Goal: Task Accomplishment & Management: Use online tool/utility

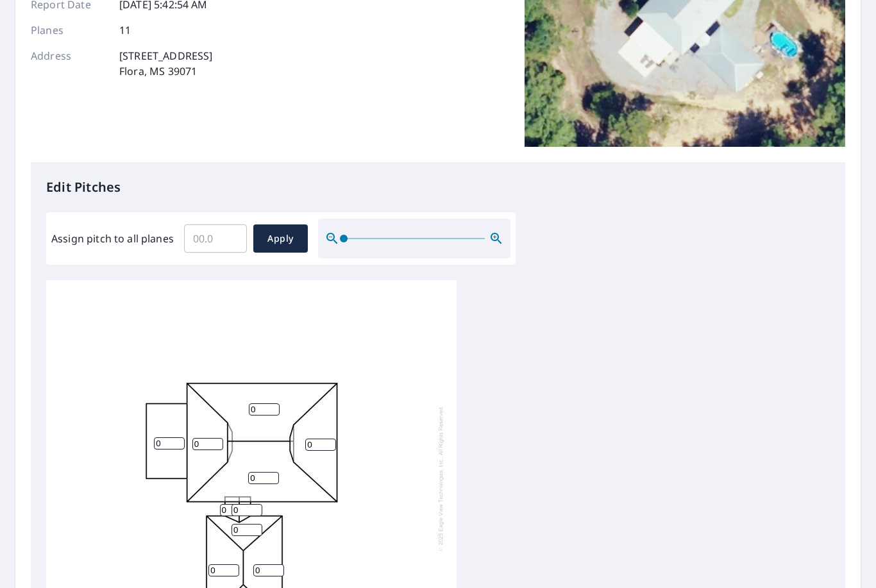
scroll to position [183, 0]
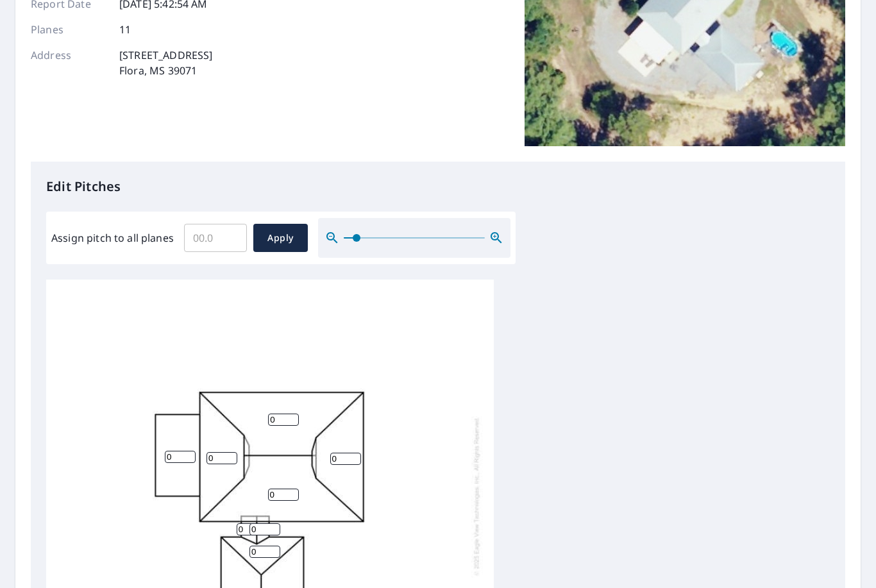
click at [208, 232] on input "Assign pitch to all planes" at bounding box center [215, 238] width 63 height 36
type input "8"
click at [216, 453] on input "0" at bounding box center [222, 458] width 31 height 12
type input "8"
click at [284, 414] on input "0" at bounding box center [283, 420] width 31 height 12
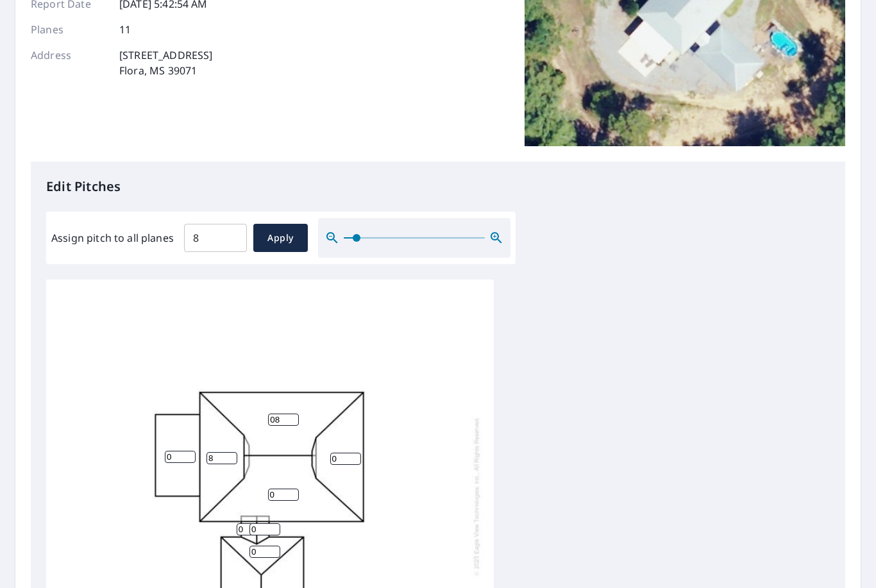
type input "08"
click at [342, 453] on input "0" at bounding box center [345, 459] width 31 height 12
click at [275, 489] on input "0" at bounding box center [283, 495] width 31 height 12
click at [335, 453] on input "08" at bounding box center [345, 459] width 31 height 12
type input "0"
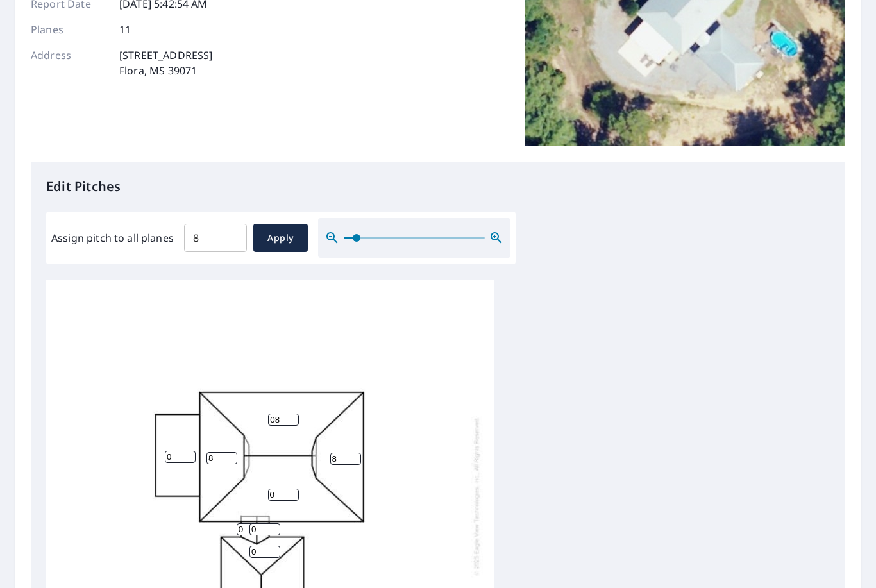
type input "8"
click at [275, 489] on input "0" at bounding box center [283, 495] width 31 height 12
type input "8"
click at [278, 414] on input "08" at bounding box center [283, 420] width 31 height 12
type input "0"
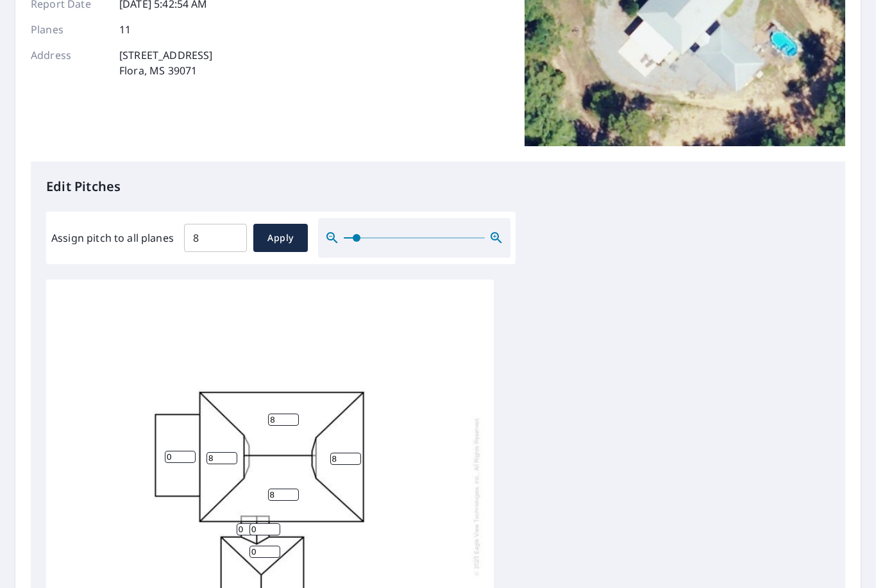
type input "8"
click at [178, 435] on div "8 8 8 8 0 0 0 0 0 0 0" at bounding box center [270, 495] width 448 height 439
click at [174, 451] on input "0" at bounding box center [180, 457] width 31 height 12
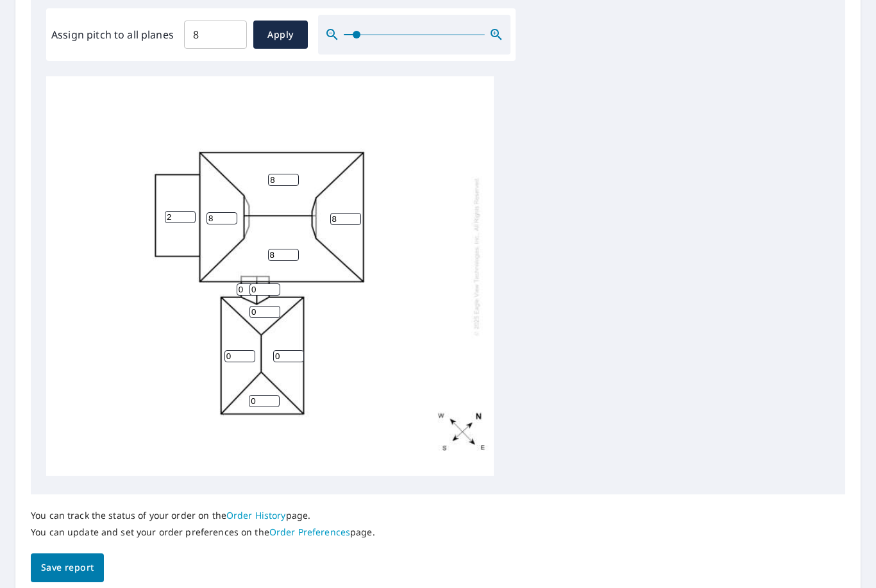
scroll to position [385, 0]
type input "2"
click at [256, 307] on input "0" at bounding box center [264, 313] width 31 height 12
type input "8"
click at [232, 351] on input "0" at bounding box center [239, 357] width 31 height 12
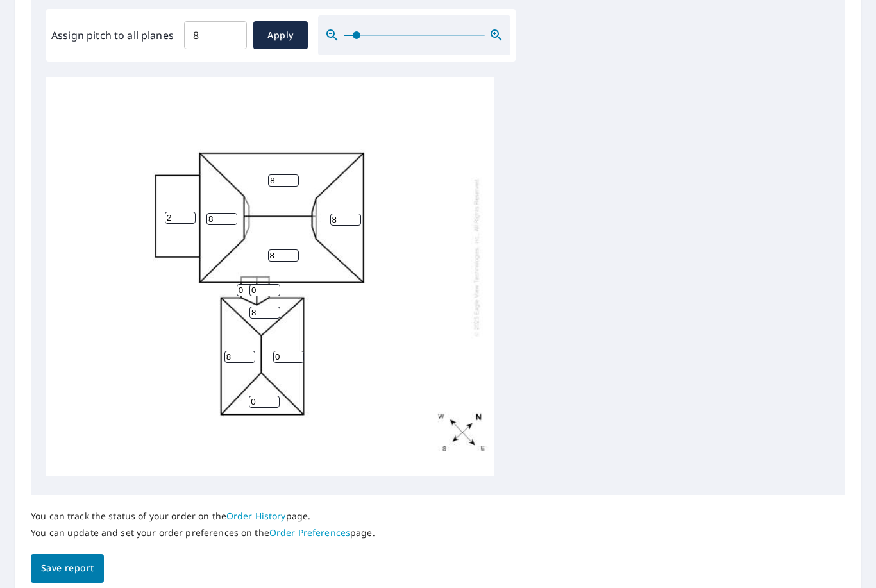
type input "8"
click at [287, 351] on input "0" at bounding box center [288, 357] width 31 height 12
type input "8"
click at [264, 396] on input "0" at bounding box center [264, 402] width 31 height 12
type input "8"
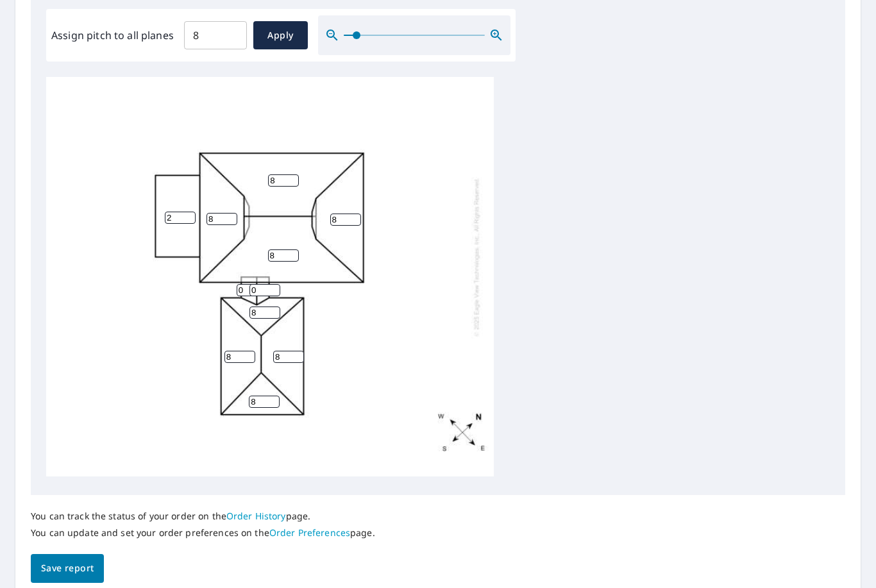
click at [77, 561] on span "Save report" at bounding box center [67, 569] width 53 height 16
click at [72, 555] on button "Save report" at bounding box center [67, 569] width 73 height 29
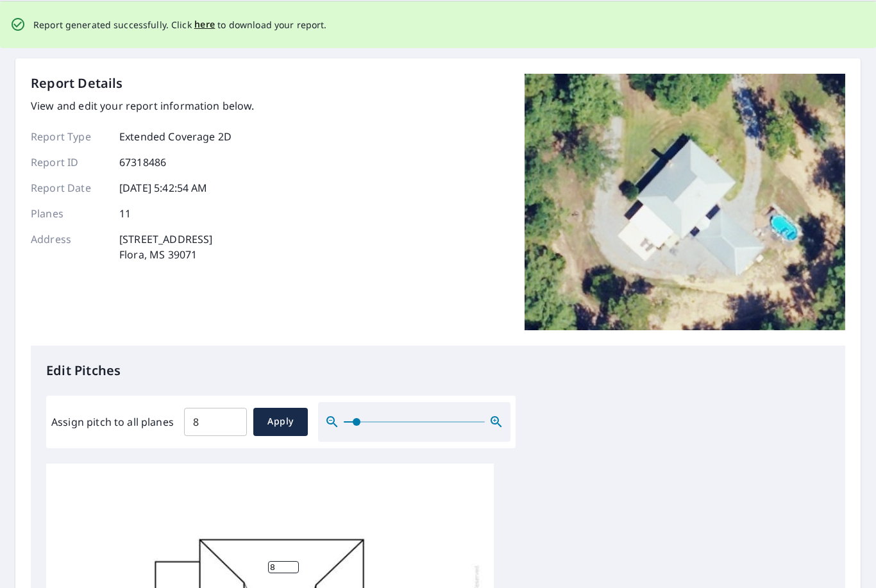
scroll to position [0, 0]
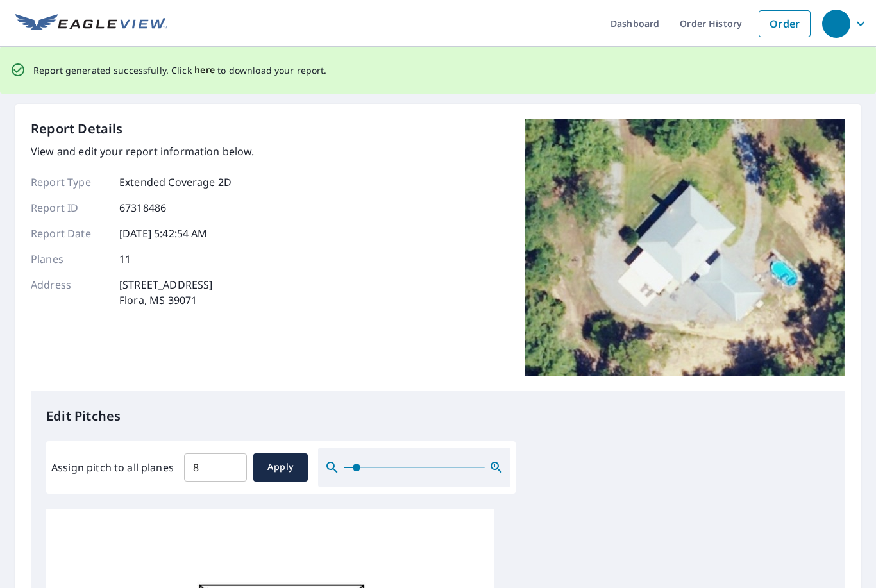
click at [198, 62] on span "here" at bounding box center [204, 70] width 21 height 16
click at [197, 62] on span "here" at bounding box center [204, 70] width 21 height 16
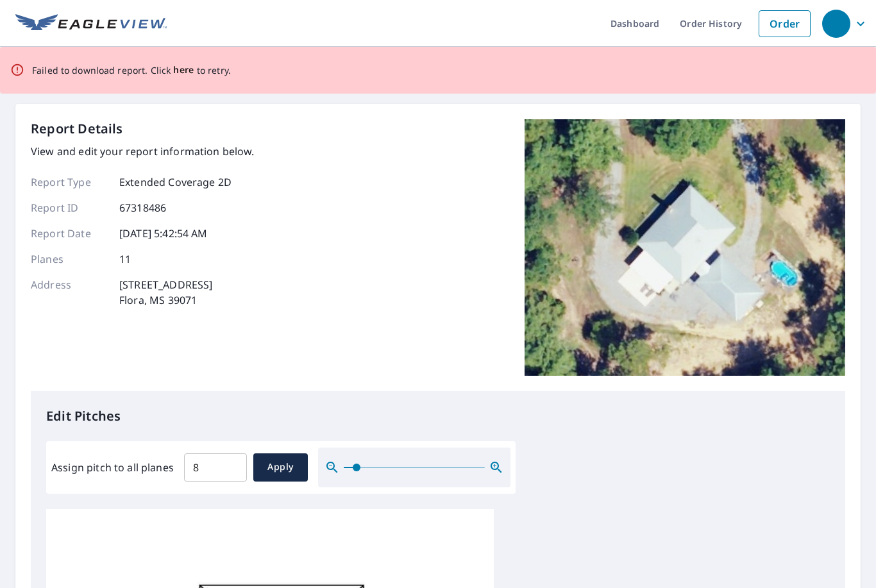
click at [181, 62] on span "here" at bounding box center [183, 70] width 21 height 16
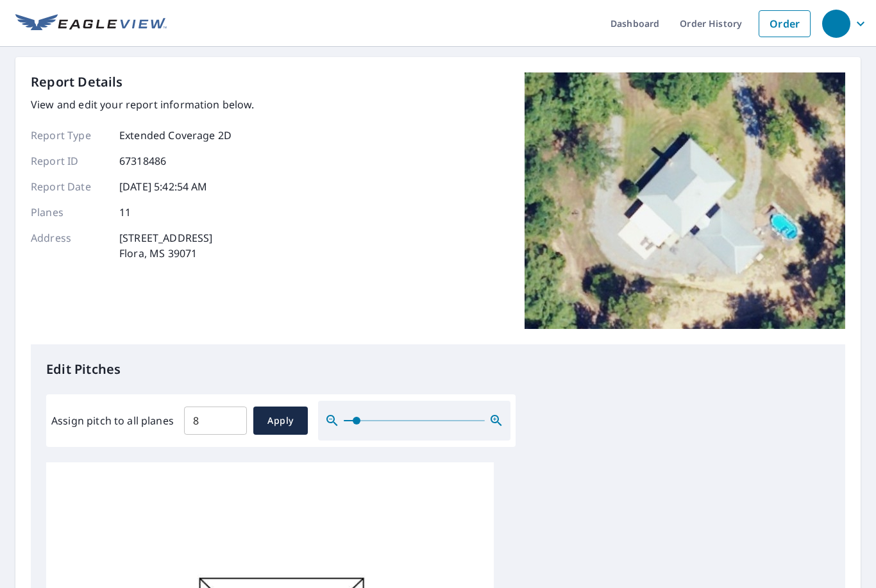
click at [833, 25] on div "button" at bounding box center [836, 24] width 28 height 28
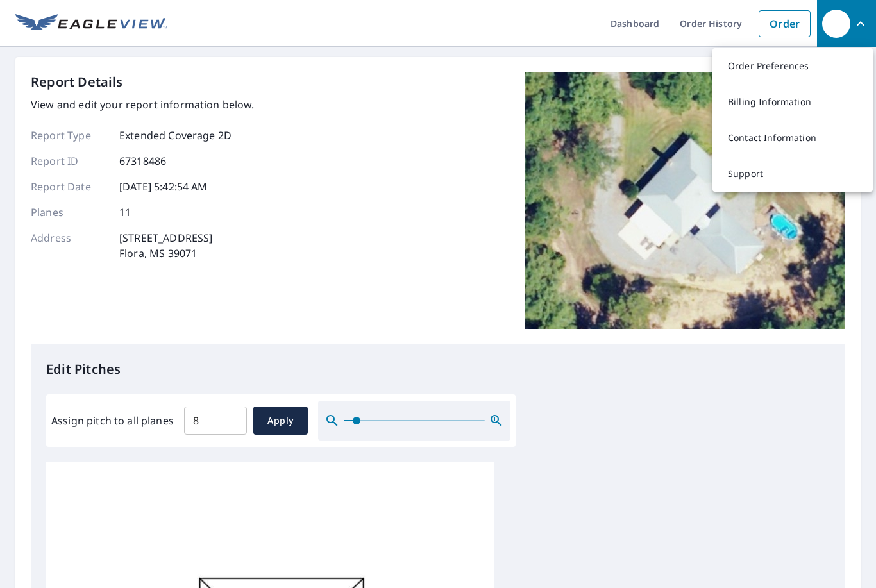
click at [402, 191] on div "Report Details View and edit your report information below. Report Type Extende…" at bounding box center [438, 208] width 815 height 272
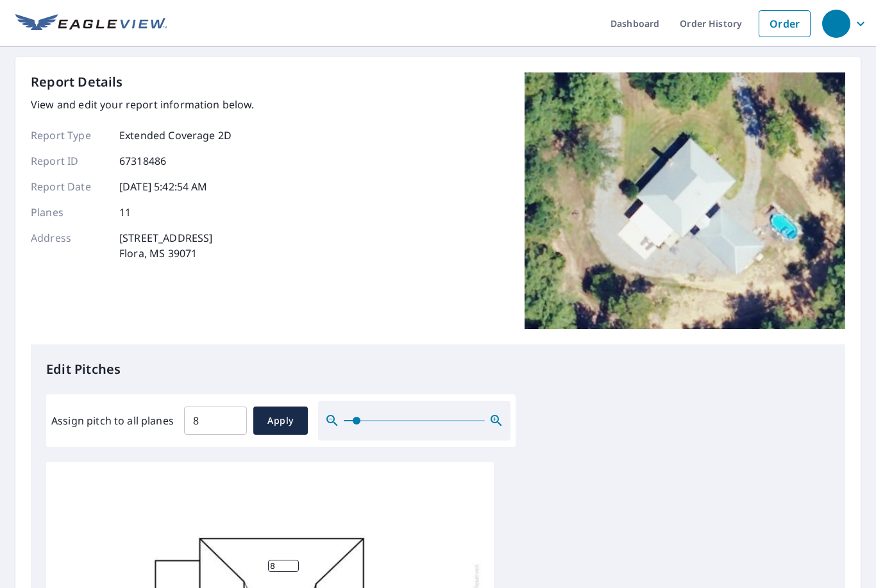
scroll to position [40, 0]
click at [650, 19] on link "Dashboard" at bounding box center [634, 23] width 69 height 47
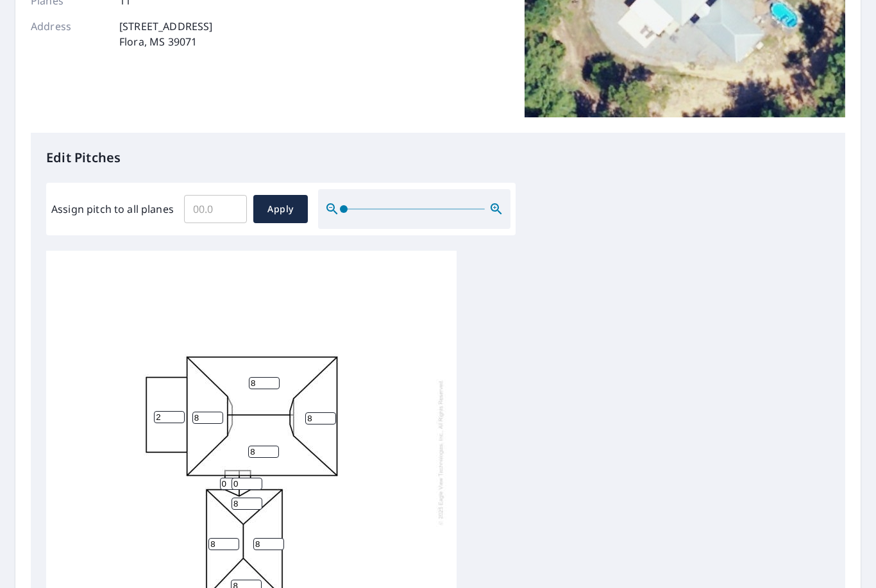
scroll to position [273, 0]
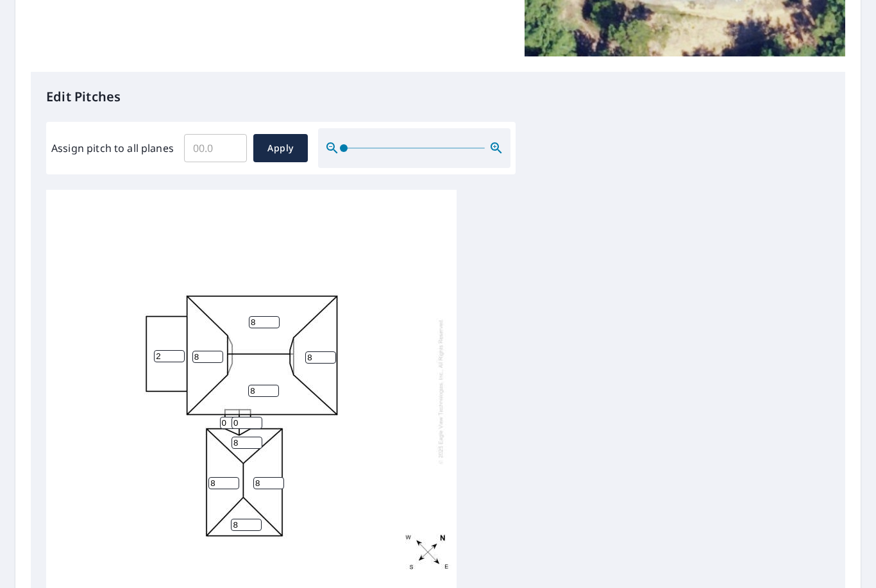
click at [224, 417] on input "0" at bounding box center [235, 423] width 31 height 12
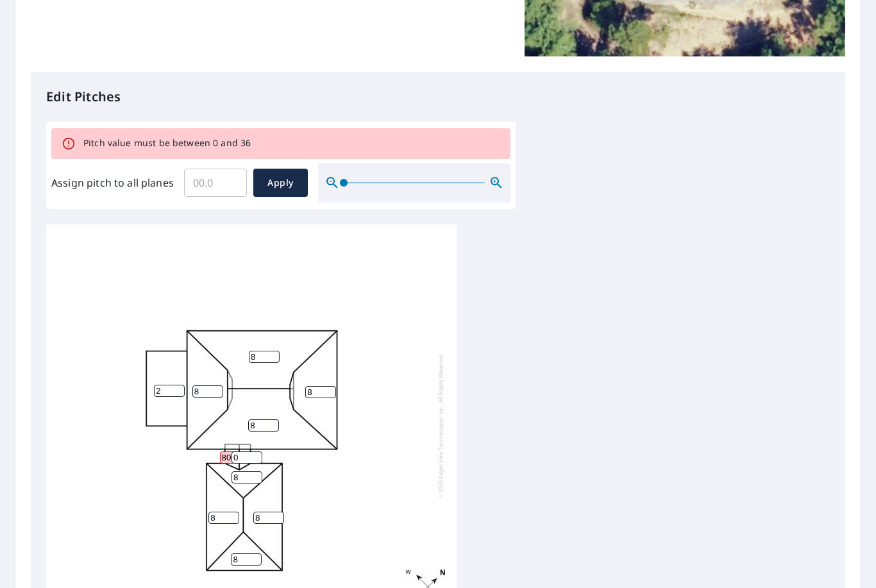
type input "0"
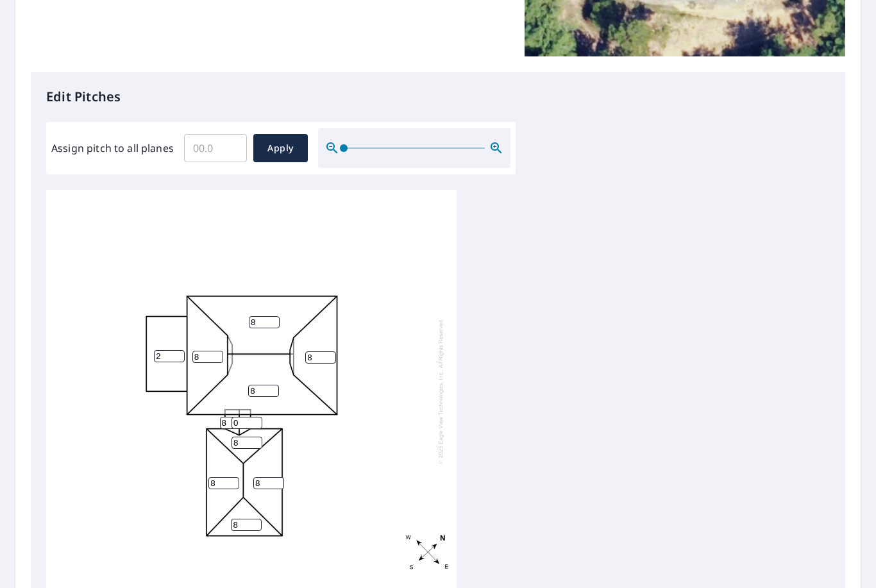
type input "8"
click at [246, 417] on input "0" at bounding box center [247, 423] width 31 height 12
type input "9"
type input "8"
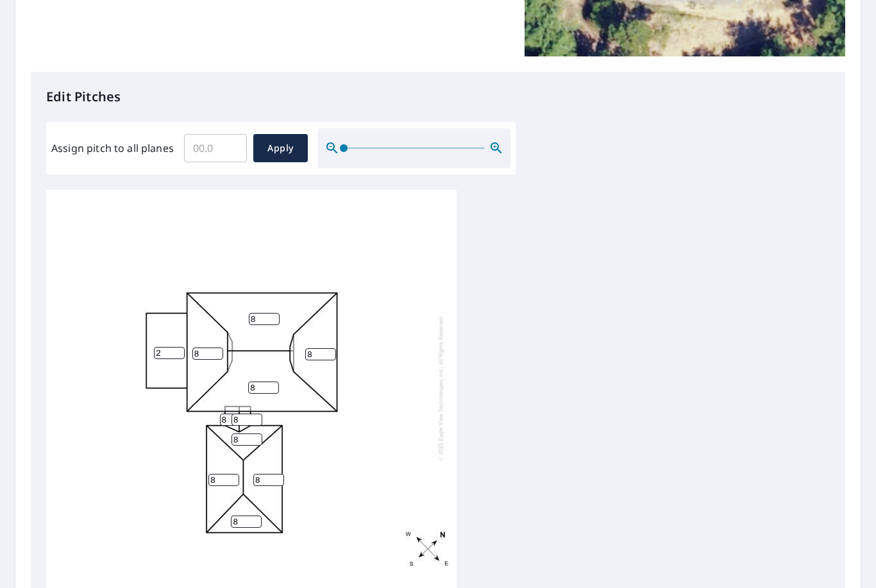
click at [640, 337] on div "8 8 8 8 2 8 8 8 8 8 8" at bounding box center [438, 391] width 784 height 403
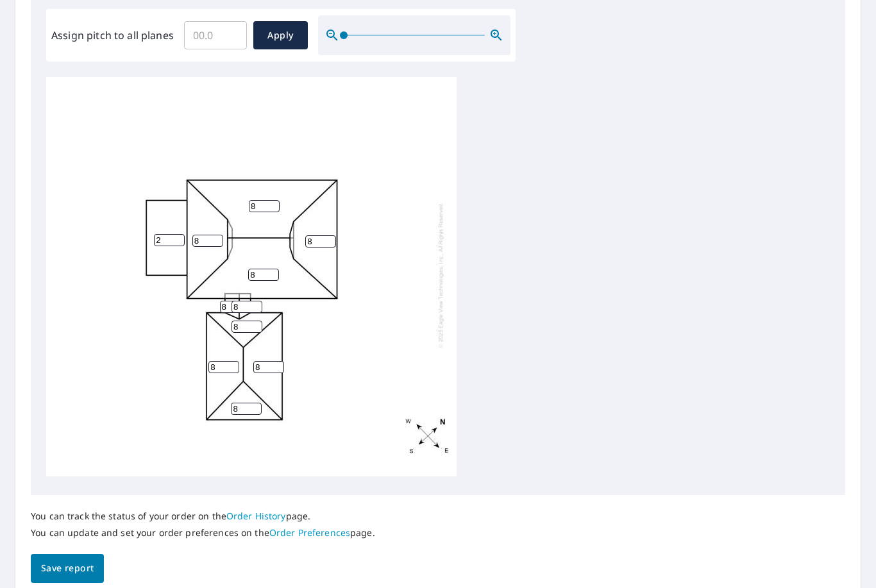
scroll to position [385, 0]
click at [69, 561] on span "Save report" at bounding box center [67, 569] width 53 height 16
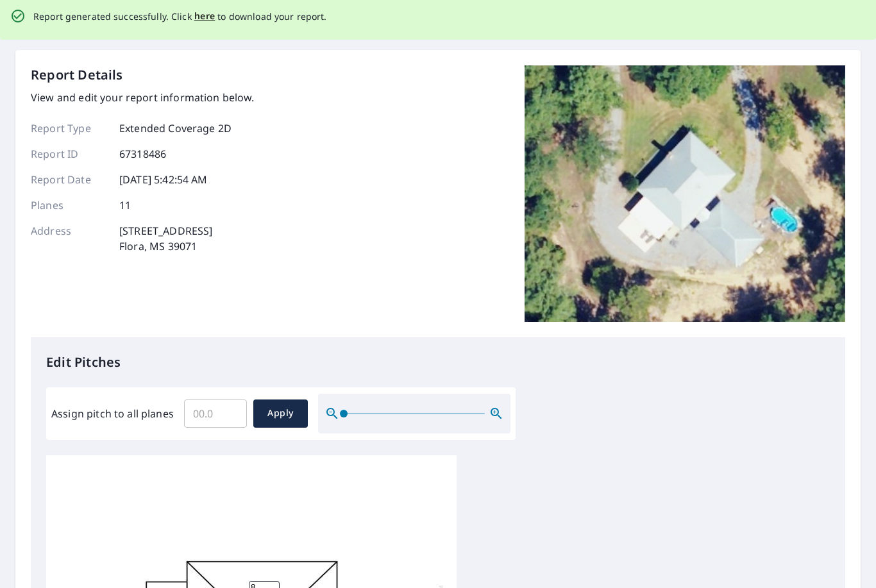
scroll to position [0, 0]
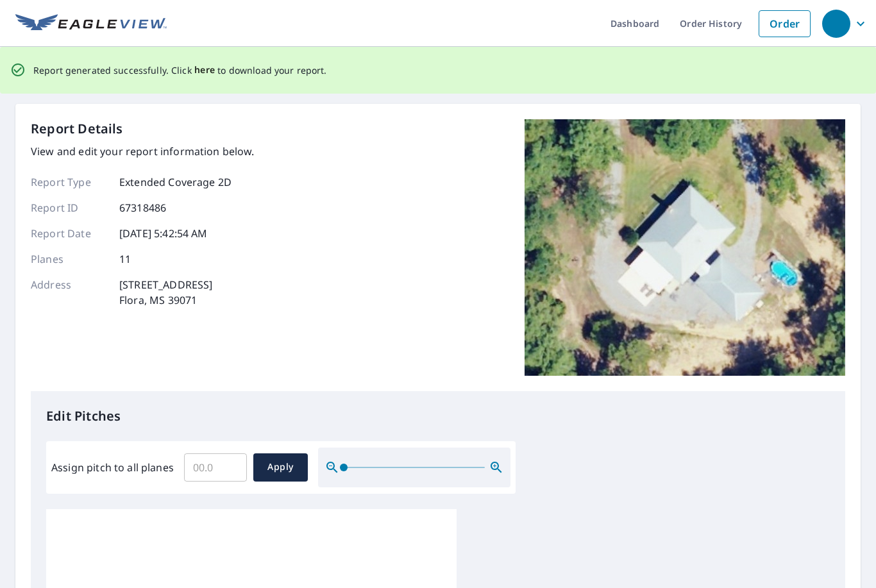
click at [199, 71] on span "here" at bounding box center [204, 70] width 21 height 16
click at [194, 70] on span "here" at bounding box center [204, 70] width 21 height 16
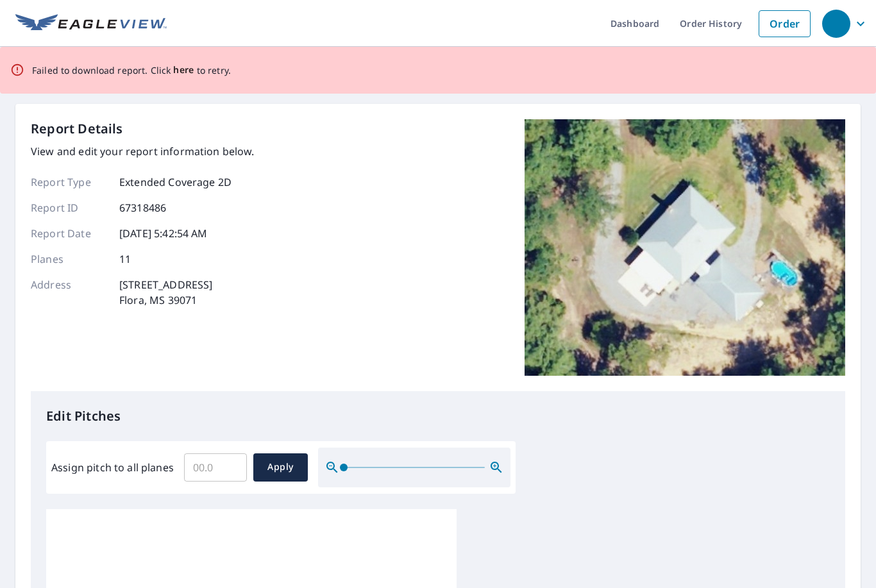
click at [184, 70] on span "here" at bounding box center [183, 70] width 21 height 16
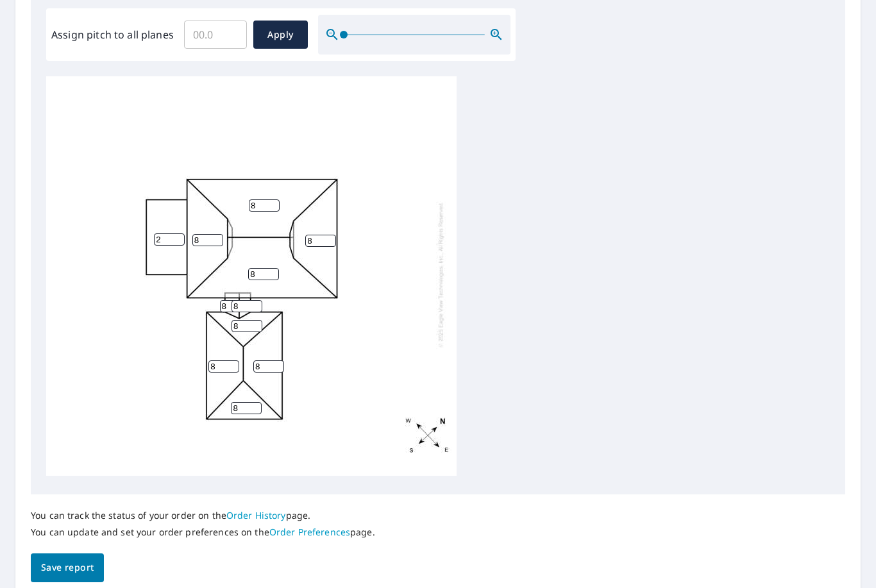
scroll to position [385, 0]
click at [88, 561] on span "Save report" at bounding box center [67, 569] width 53 height 16
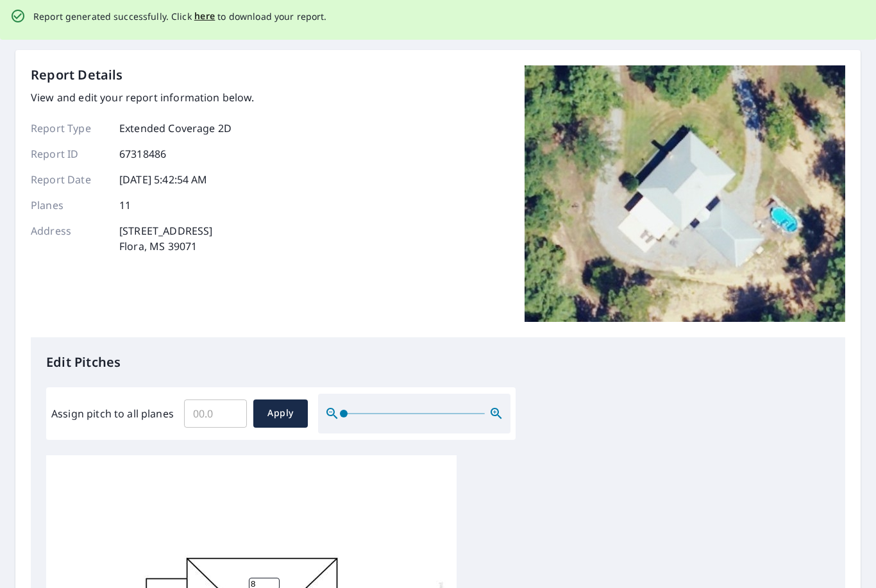
scroll to position [0, 0]
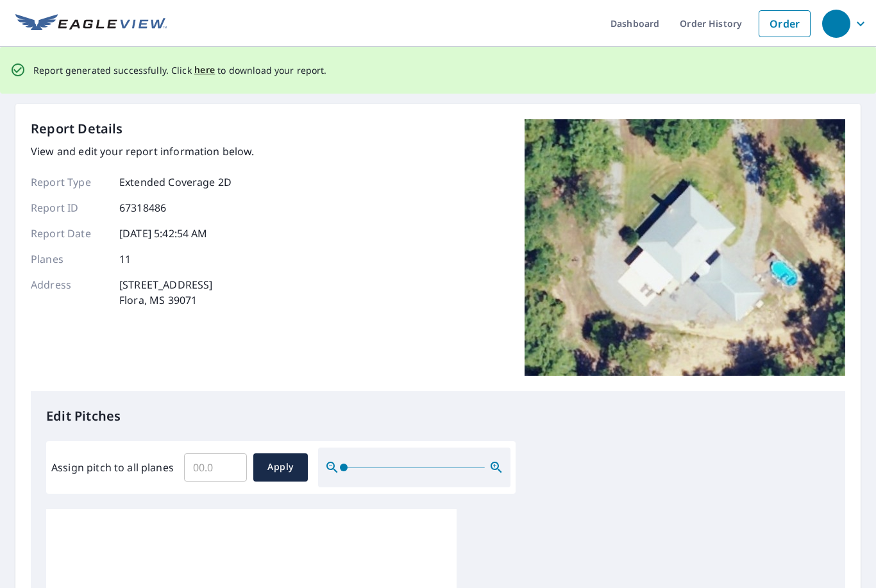
click at [209, 69] on span "here" at bounding box center [204, 70] width 21 height 16
